Goal: Use online tool/utility

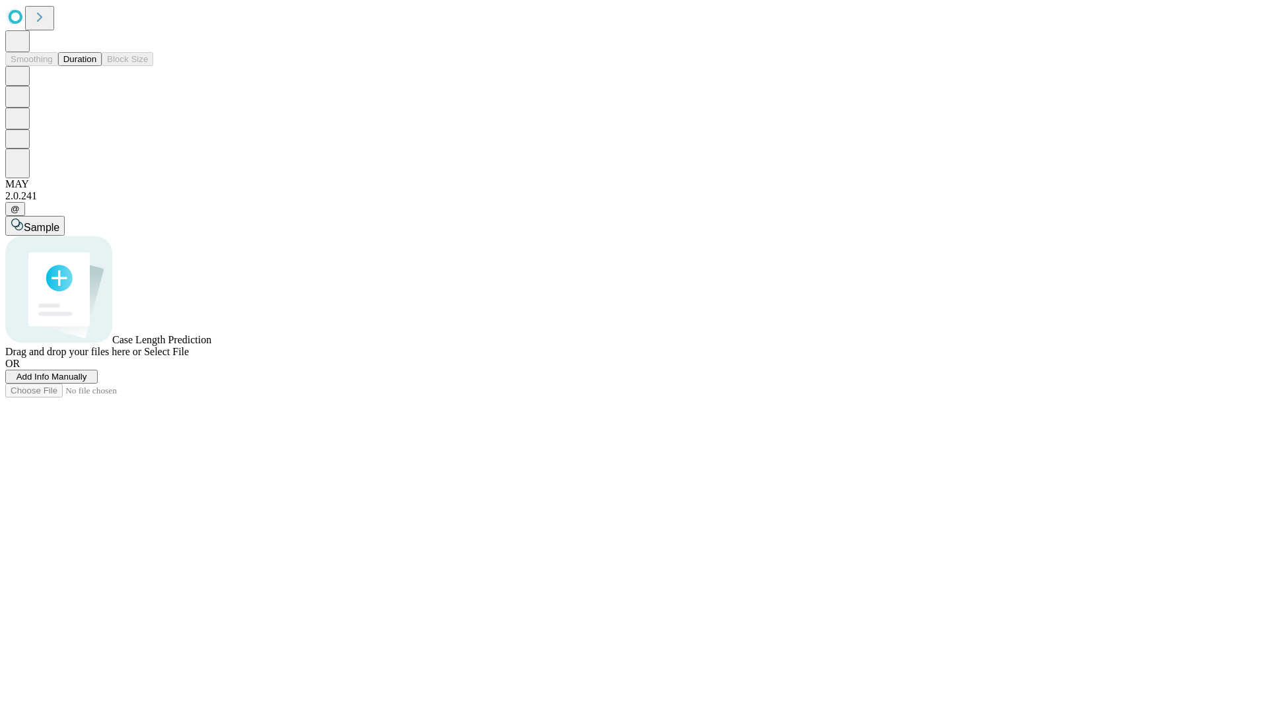
click at [96, 66] on button "Duration" at bounding box center [80, 59] width 44 height 14
click at [87, 382] on span "Add Info Manually" at bounding box center [52, 377] width 71 height 10
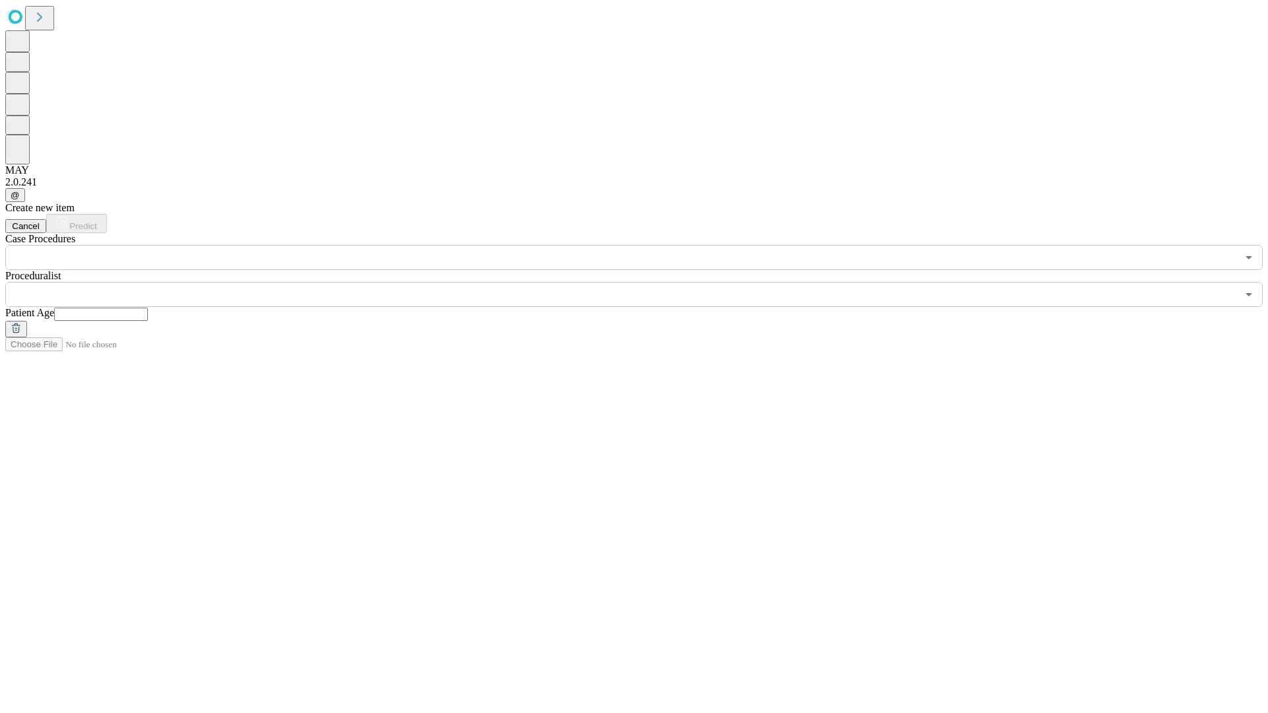
click at [148, 308] on input "text" at bounding box center [101, 314] width 94 height 13
type input "**"
click at [643, 282] on input "text" at bounding box center [620, 294] width 1231 height 25
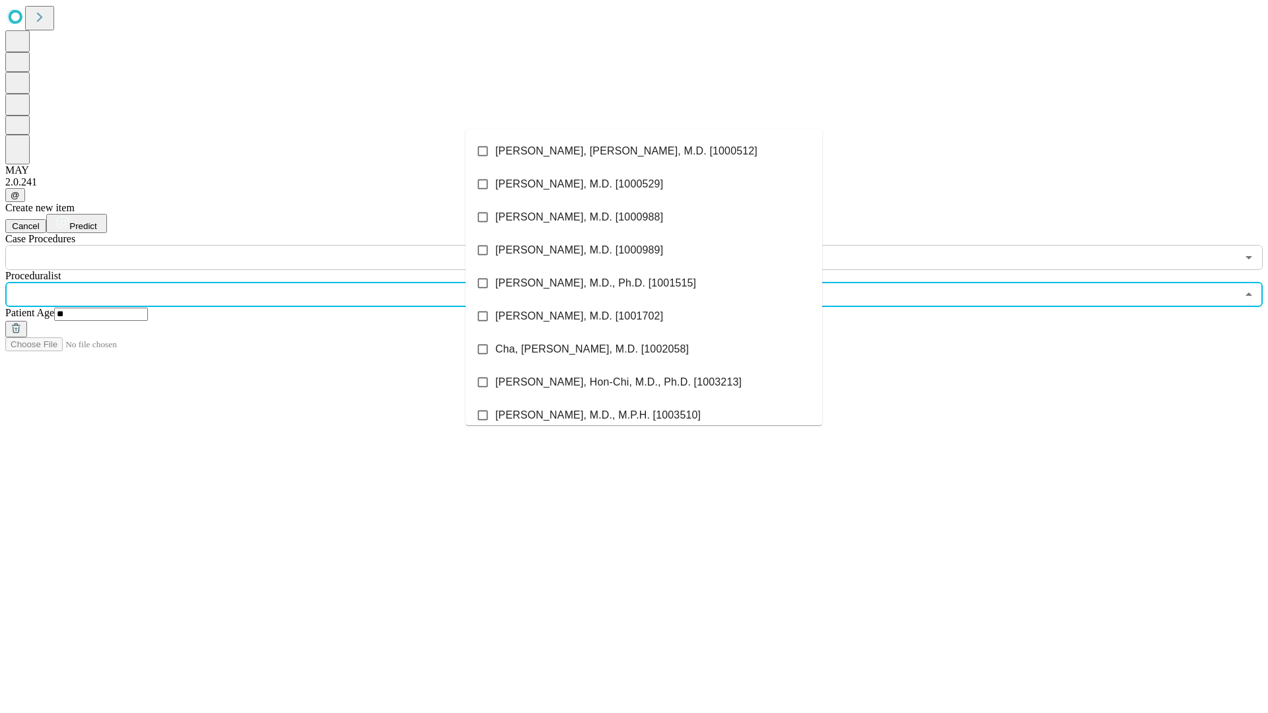
click at [644, 151] on li "[PERSON_NAME], [PERSON_NAME], M.D. [1000512]" at bounding box center [644, 151] width 357 height 33
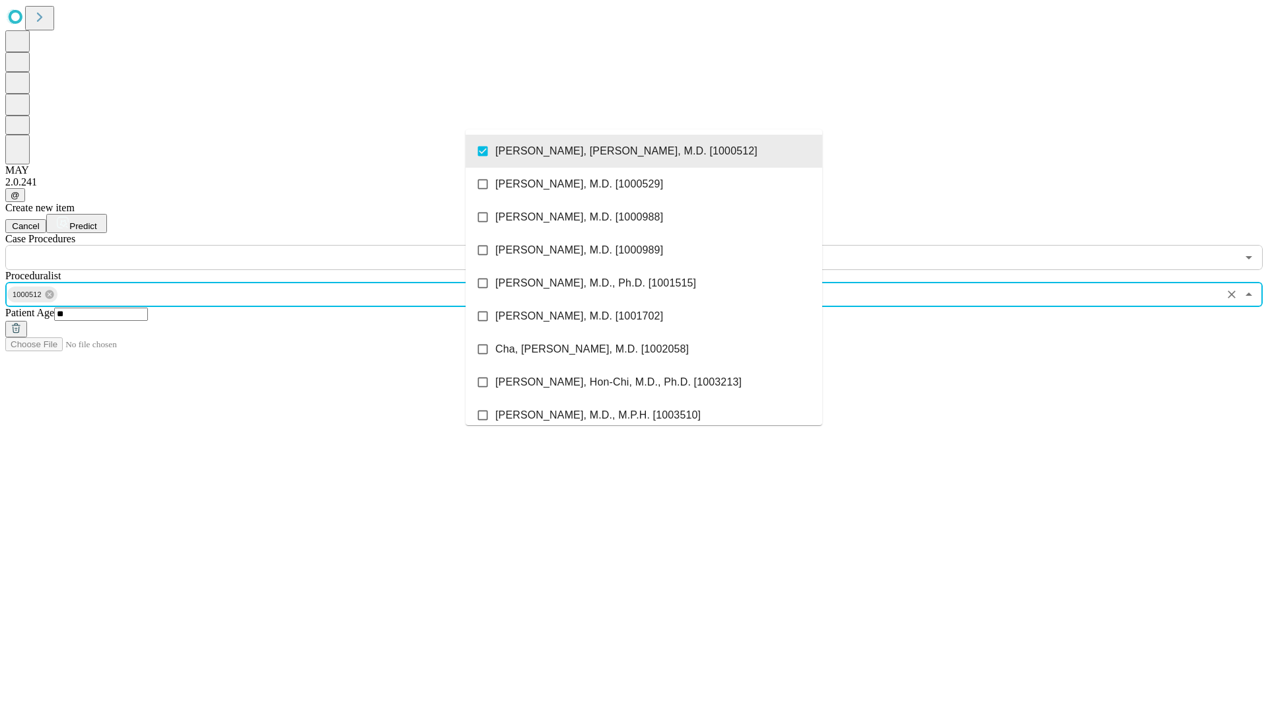
click at [277, 245] on input "text" at bounding box center [620, 257] width 1231 height 25
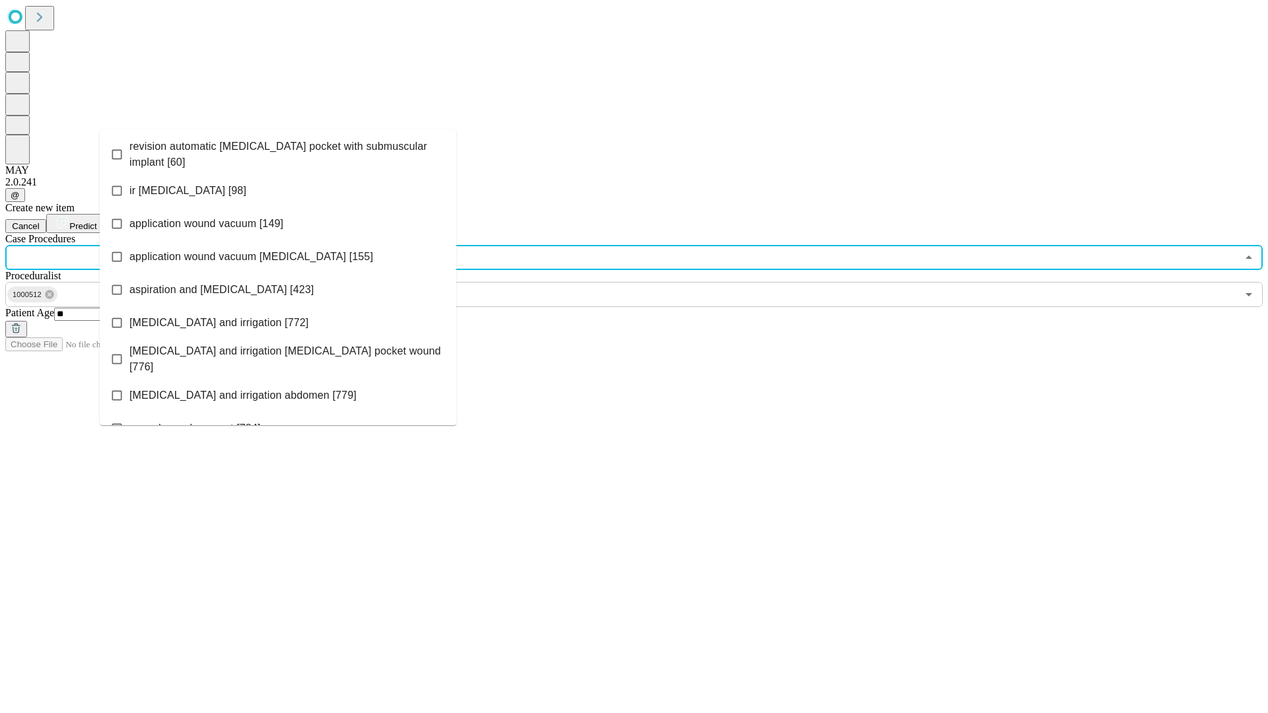
click at [278, 151] on span "revision automatic [MEDICAL_DATA] pocket with submuscular implant [60]" at bounding box center [287, 155] width 316 height 32
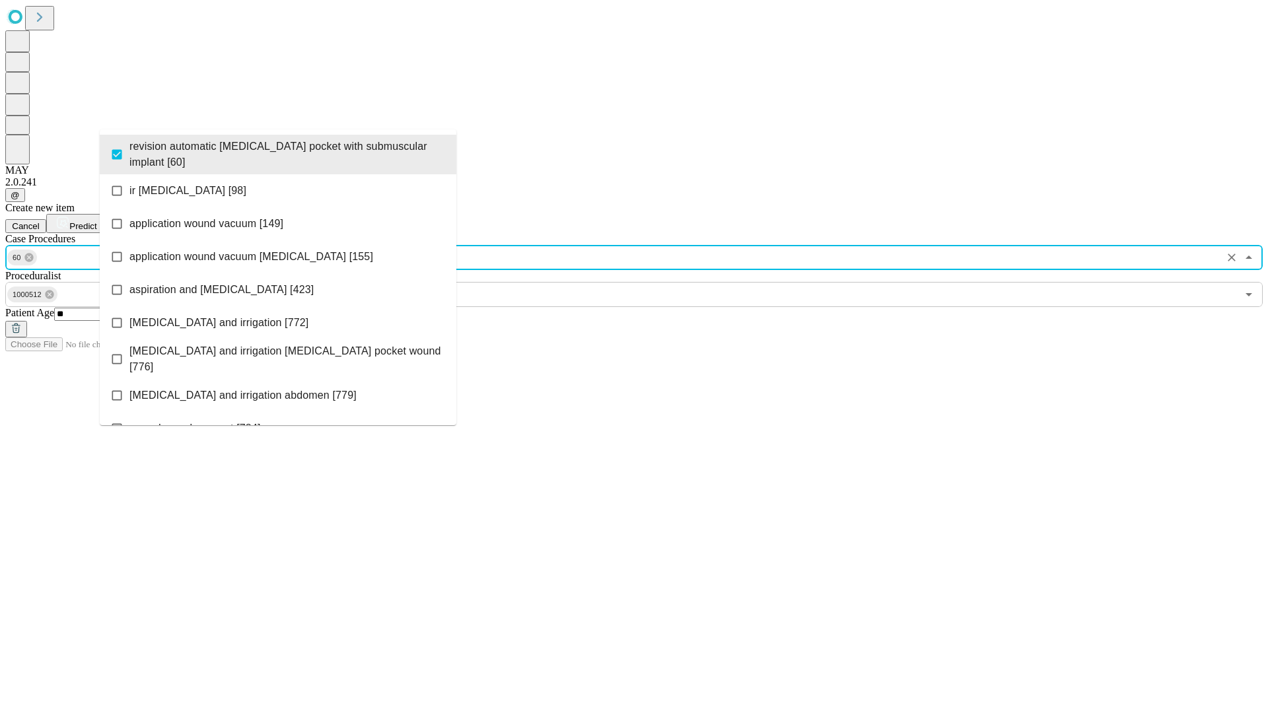
click at [96, 221] on span "Predict" at bounding box center [82, 226] width 27 height 10
